Goal: Transaction & Acquisition: Purchase product/service

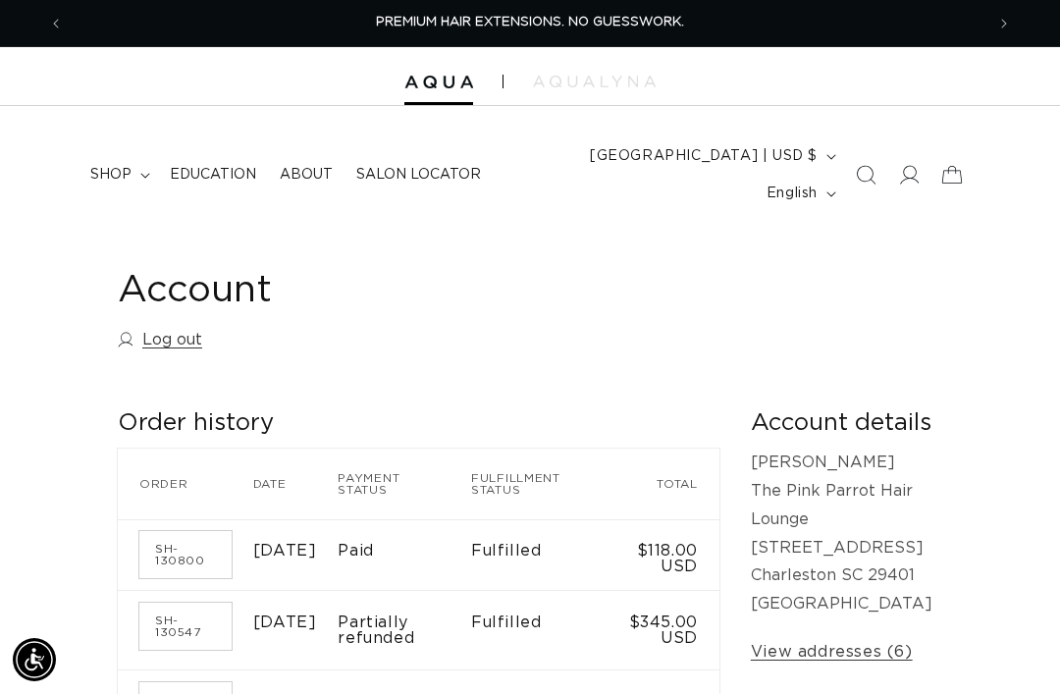
click at [139, 164] on summary "shop" at bounding box center [119, 174] width 80 height 41
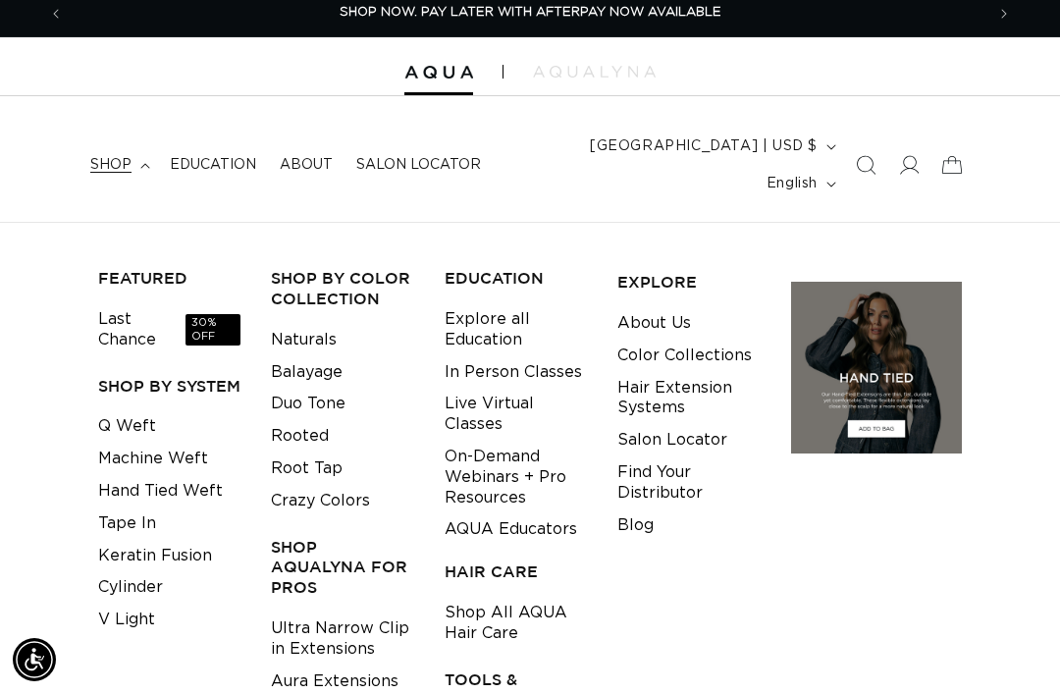
scroll to position [15, 0]
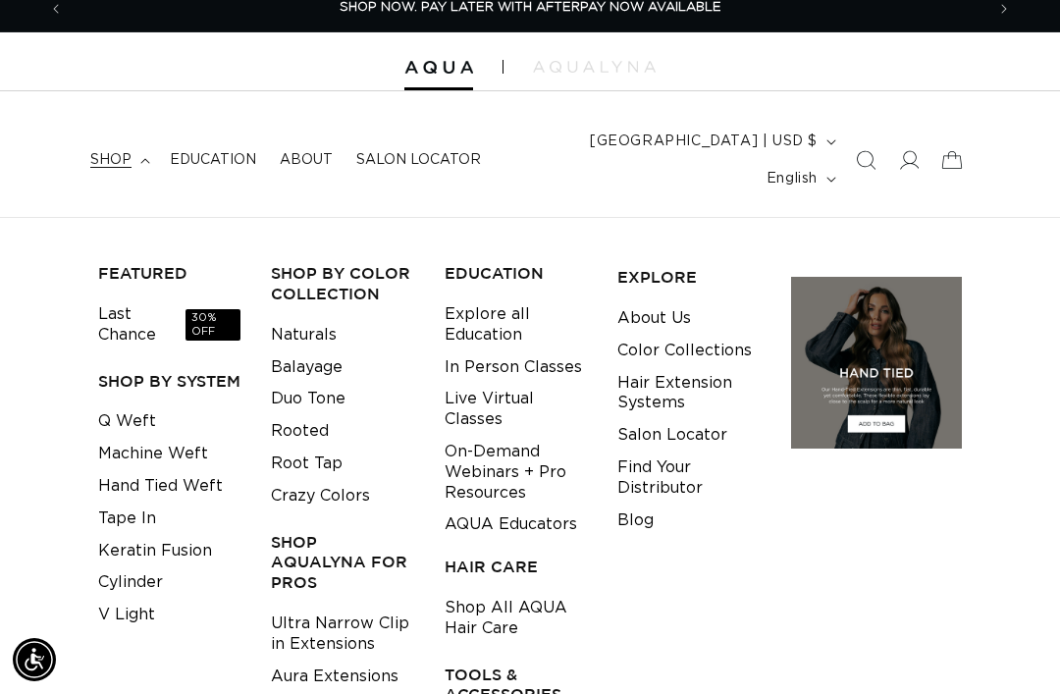
click at [161, 535] on link "Keratin Fusion" at bounding box center [155, 551] width 114 height 32
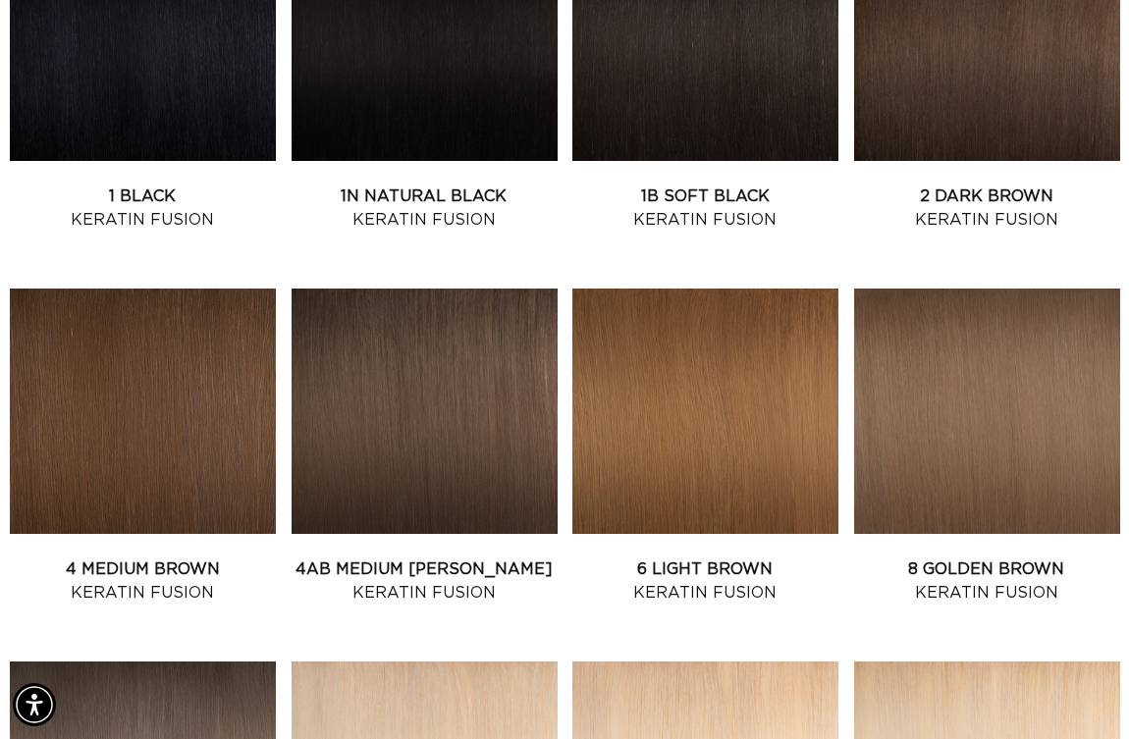
scroll to position [0, 1965]
click at [1072, 193] on link "2 Dark Brown Keratin Fusion" at bounding box center [987, 208] width 266 height 47
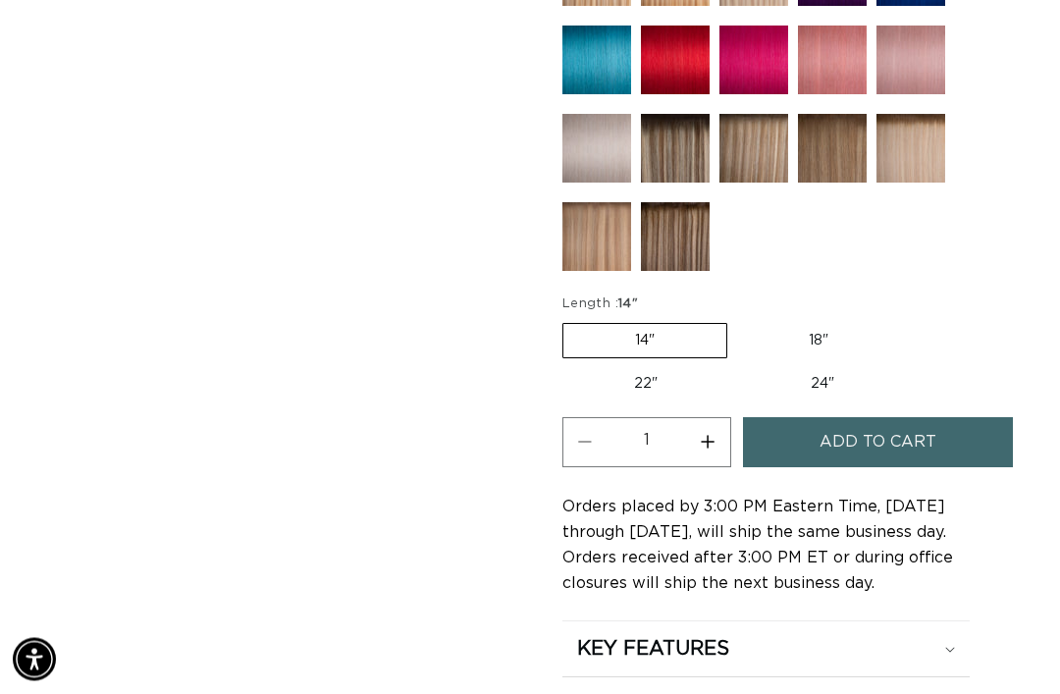
scroll to position [1317, 0]
click at [827, 324] on label "18" Variant sold out or unavailable" at bounding box center [818, 340] width 163 height 33
click at [738, 319] on input "18" Variant sold out or unavailable" at bounding box center [737, 319] width 1 height 1
radio input "true"
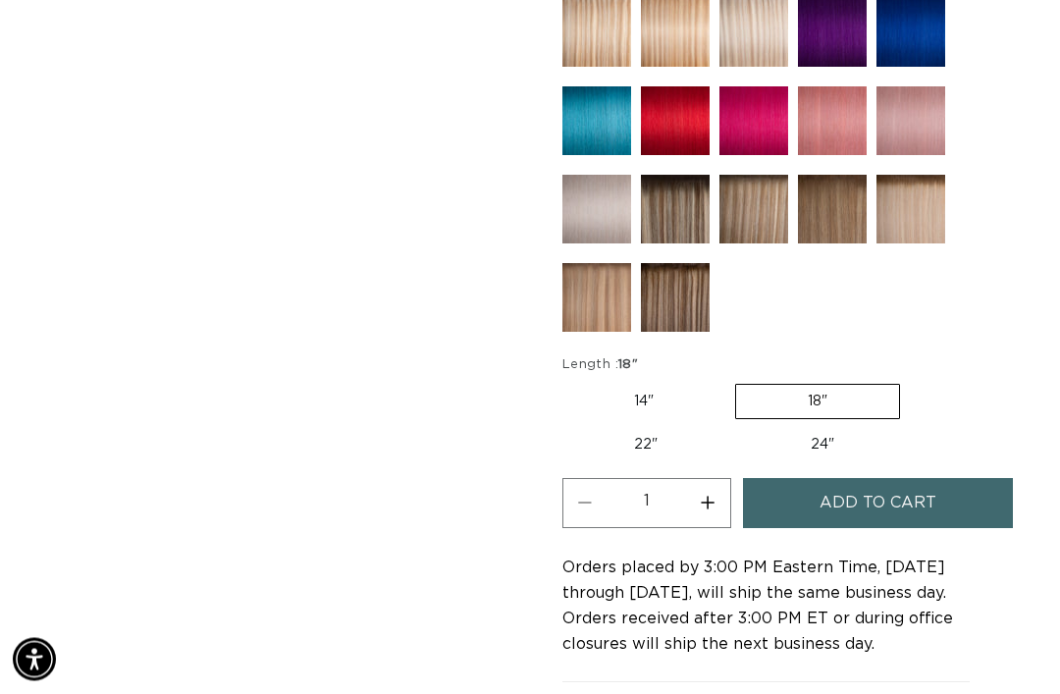
scroll to position [1325, 0]
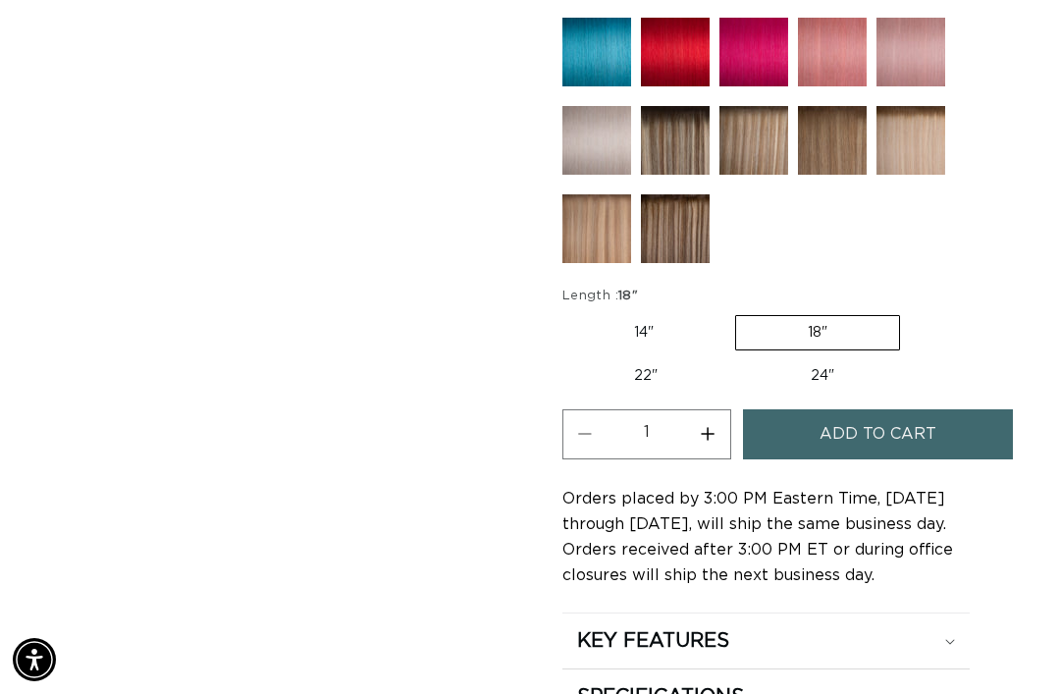
click at [903, 427] on span "Add to cart" at bounding box center [878, 434] width 117 height 50
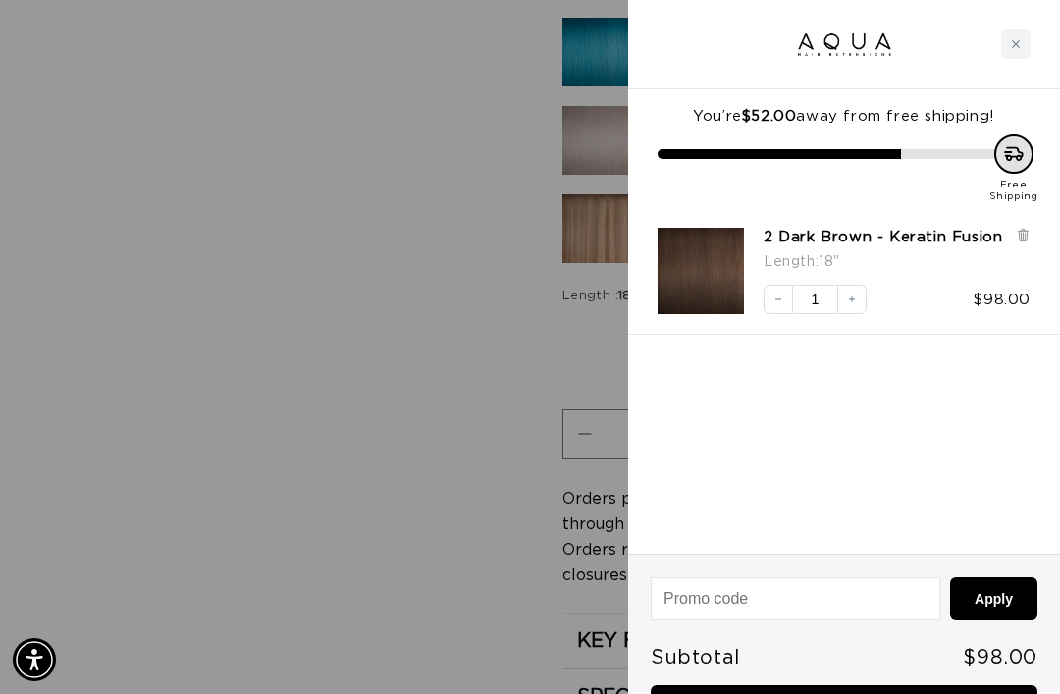
scroll to position [0, 1842]
click at [95, 472] on div at bounding box center [530, 347] width 1060 height 694
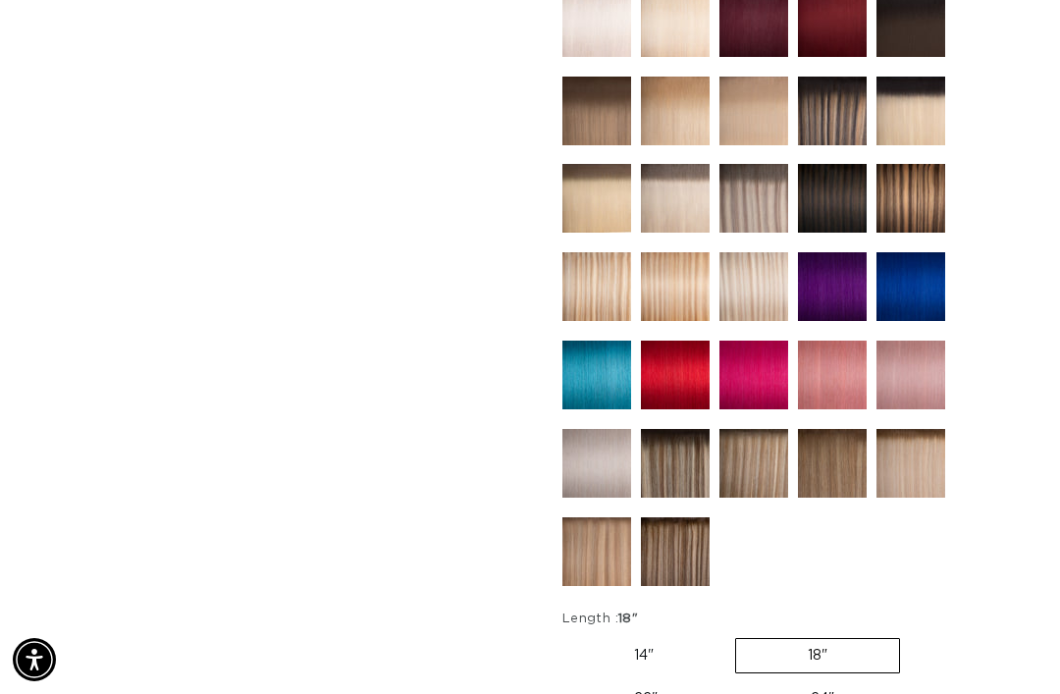
scroll to position [1003, 0]
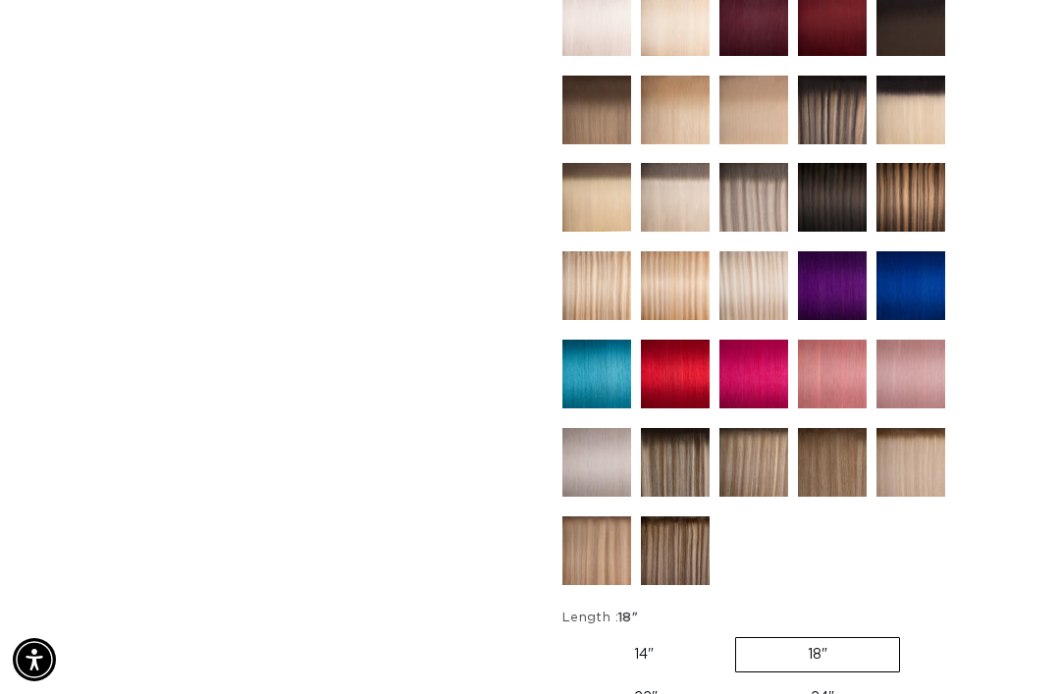
click at [936, 349] on img at bounding box center [911, 374] width 69 height 69
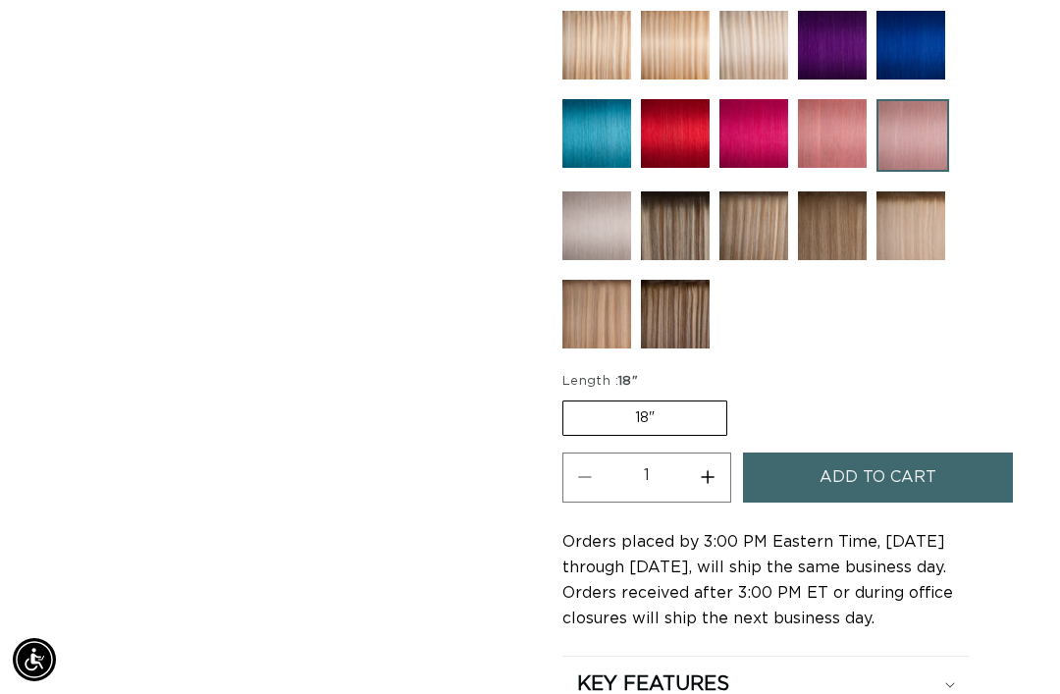
click at [917, 453] on span "Add to cart" at bounding box center [878, 478] width 117 height 50
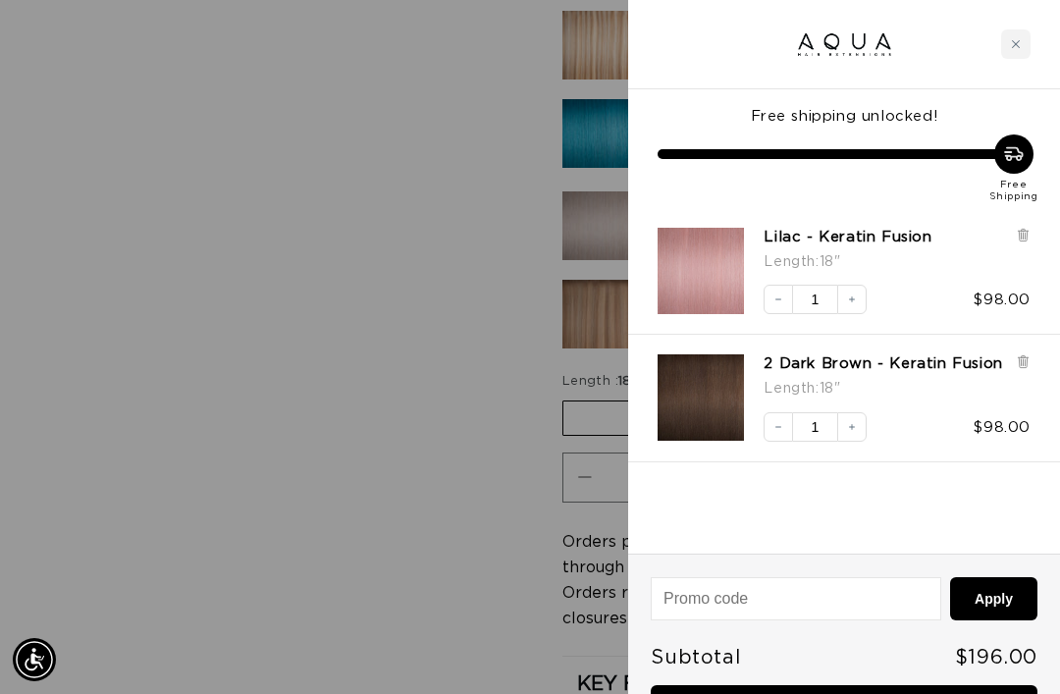
scroll to position [0, 1842]
click at [861, 307] on button "Increase quantity" at bounding box center [851, 299] width 29 height 29
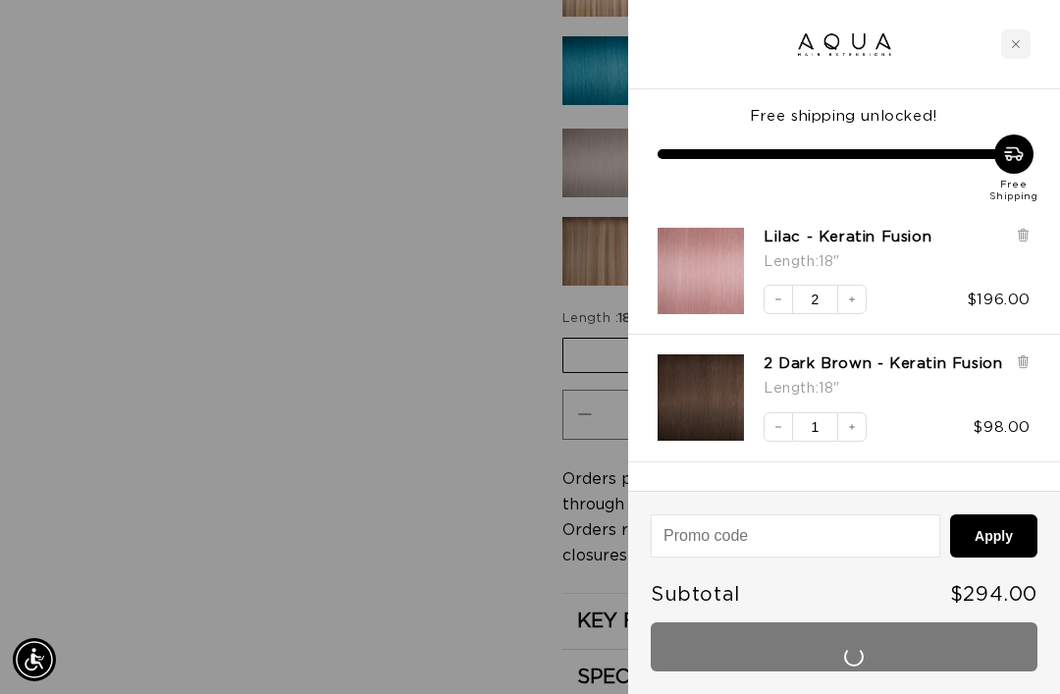
scroll to position [0, 921]
